Goal: Task Accomplishment & Management: Manage account settings

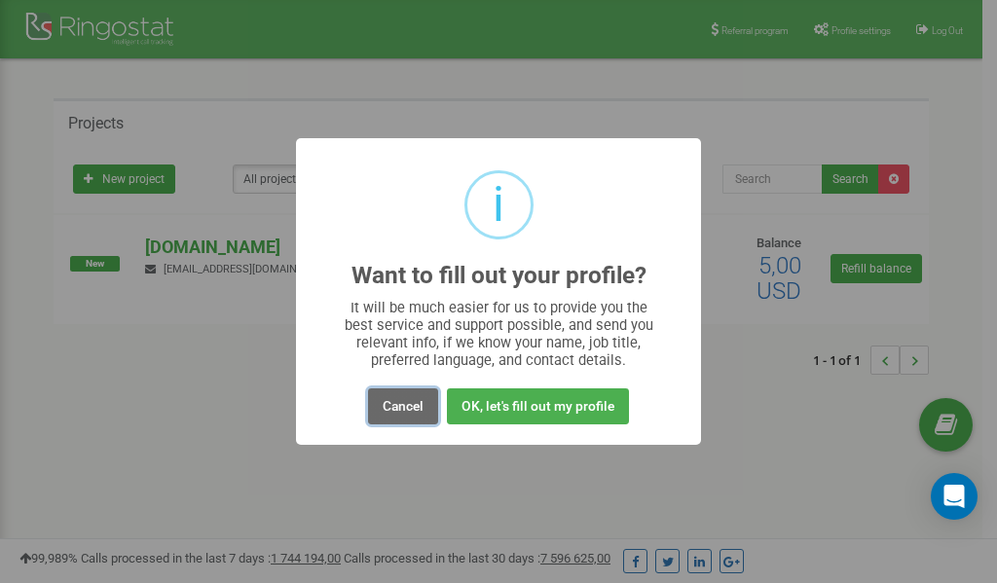
click at [404, 409] on button "Cancel" at bounding box center [403, 406] width 70 height 36
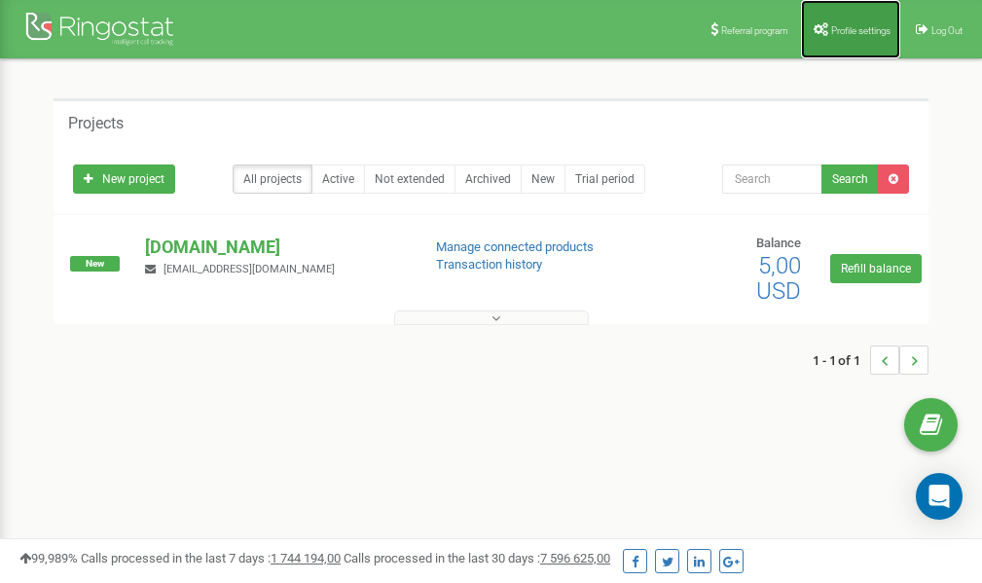
click at [842, 23] on link "Profile settings" at bounding box center [850, 29] width 99 height 58
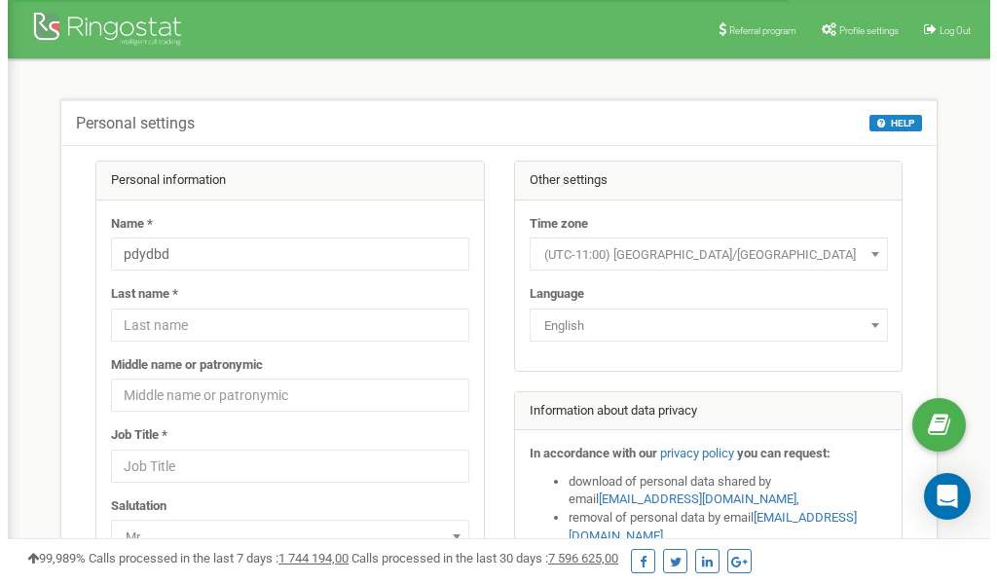
scroll to position [97, 0]
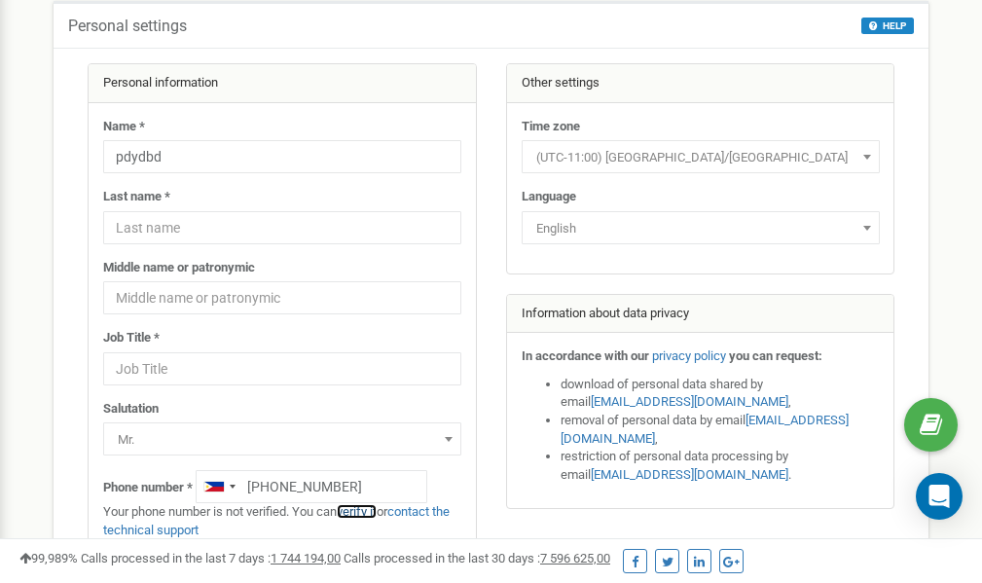
click at [368, 511] on link "verify it" at bounding box center [357, 511] width 40 height 15
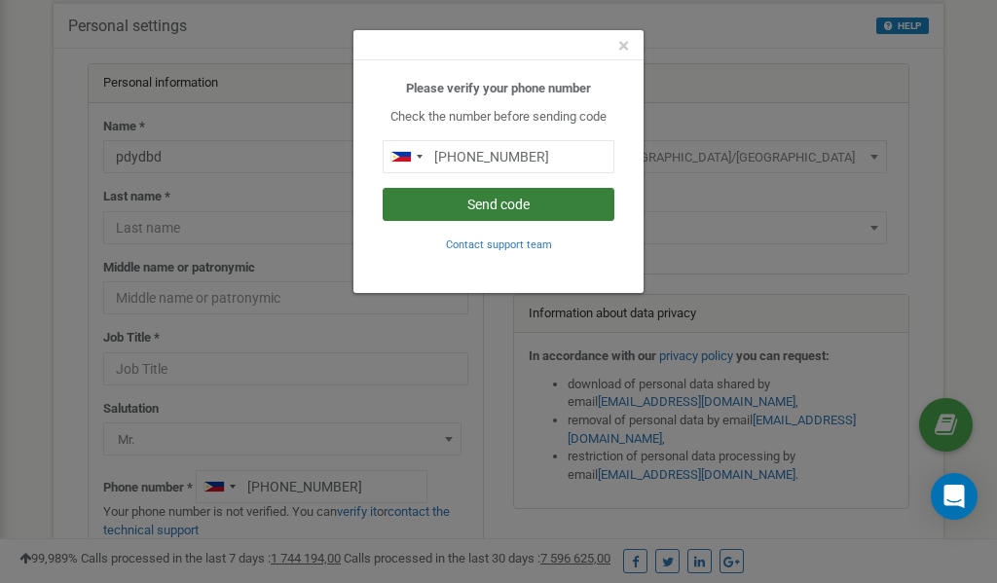
click at [493, 202] on button "Send code" at bounding box center [499, 204] width 232 height 33
